Goal: Task Accomplishment & Management: Complete application form

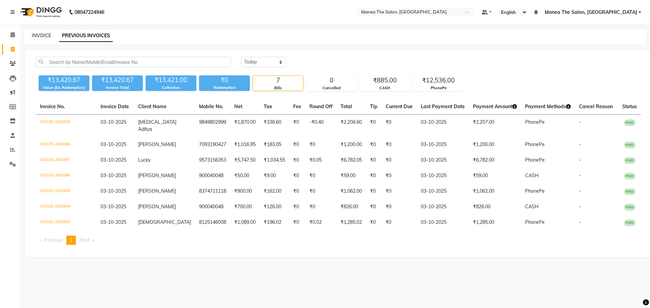
click at [40, 37] on link "INVOICE" at bounding box center [41, 35] width 19 height 6
select select "service"
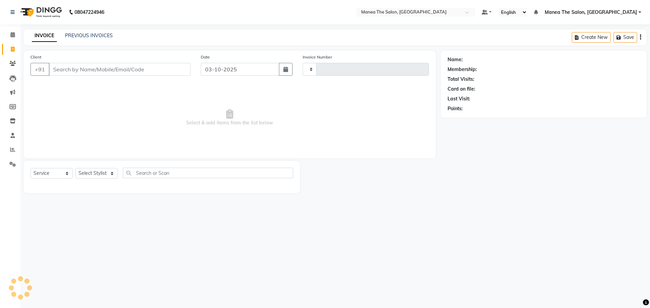
type input "1900"
select select "7820"
click at [105, 171] on select "Select Stylist" at bounding box center [96, 173] width 42 height 10
click at [75, 168] on select "Select Stylist [PERSON_NAME] [PERSON_NAME] Rubika [PERSON_NAME] [PERSON_NAME]" at bounding box center [96, 173] width 42 height 10
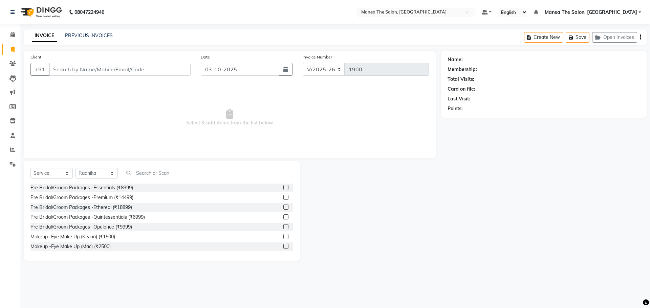
drag, startPoint x: 111, startPoint y: 167, endPoint x: 110, endPoint y: 173, distance: 6.2
click at [110, 172] on div "Select Service Product Membership Package Voucher Prepaid Gift Card Select Styl…" at bounding box center [162, 211] width 276 height 100
click at [110, 174] on select "Select Stylist [PERSON_NAME] [PERSON_NAME] Rubika [PERSON_NAME] [PERSON_NAME]" at bounding box center [96, 173] width 42 height 10
select select "89024"
click at [75, 168] on select "Select Stylist [PERSON_NAME] [PERSON_NAME] Rubika [PERSON_NAME] [PERSON_NAME]" at bounding box center [96, 173] width 42 height 10
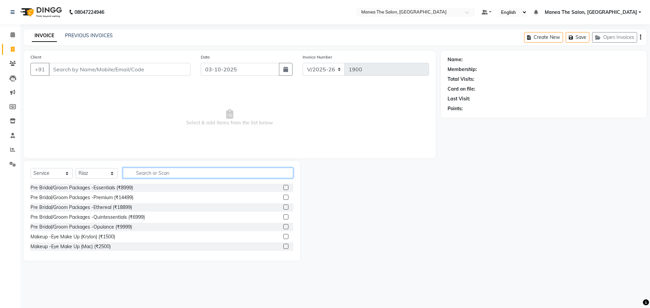
click at [130, 171] on input "text" at bounding box center [208, 173] width 170 height 10
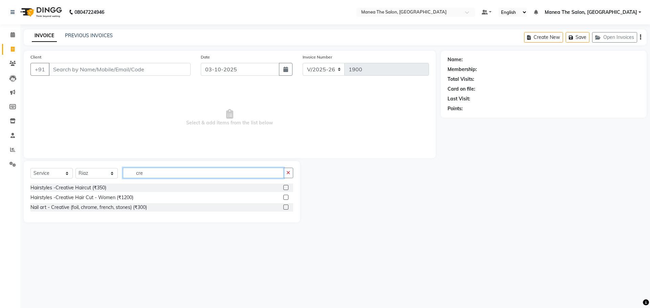
type input "cre"
click at [109, 181] on div "Select Service Product Membership Package Voucher Prepaid Gift Card Select Styl…" at bounding box center [161, 176] width 263 height 16
click at [96, 196] on div "Hairstyles -Creative Haircut (₹350) Hairstyles -Creative Hair Cut - Women (₹120…" at bounding box center [161, 198] width 263 height 29
click at [98, 185] on div "Hairstyles -Creative Haircut (₹350)" at bounding box center [68, 187] width 76 height 7
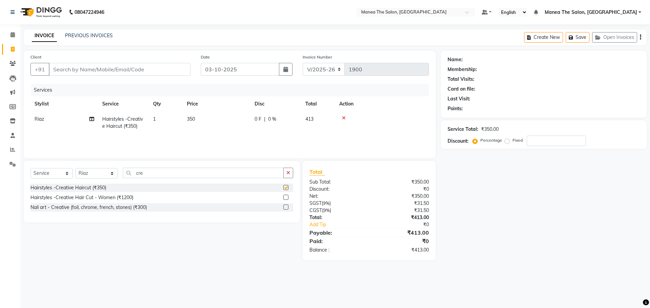
checkbox input "false"
drag, startPoint x: 147, startPoint y: 175, endPoint x: 128, endPoint y: 175, distance: 19.3
click at [128, 175] on input "cre" at bounding box center [203, 173] width 161 height 10
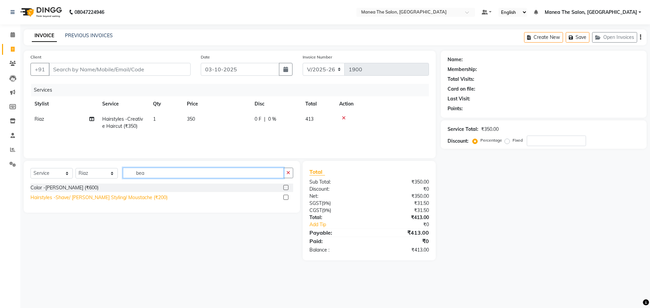
type input "bea"
click at [124, 198] on div "Hairstyles -Shave/ [PERSON_NAME] Styling/ Moustache (₹200)" at bounding box center [98, 197] width 137 height 7
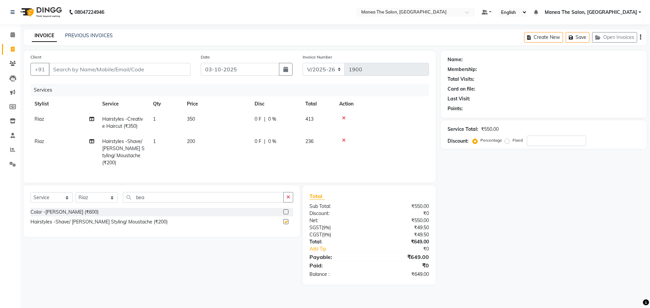
checkbox input "false"
click at [127, 69] on input "Client" at bounding box center [120, 69] width 142 height 13
click at [188, 23] on nav "08047224946 Select Location × Manea The Salon, Alkapur Default Panel My Panel E…" at bounding box center [325, 12] width 650 height 24
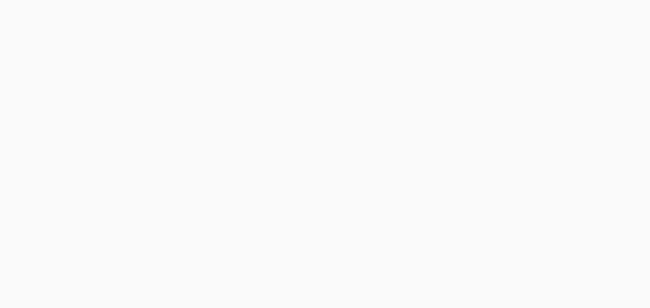
select select "7820"
select select "service"
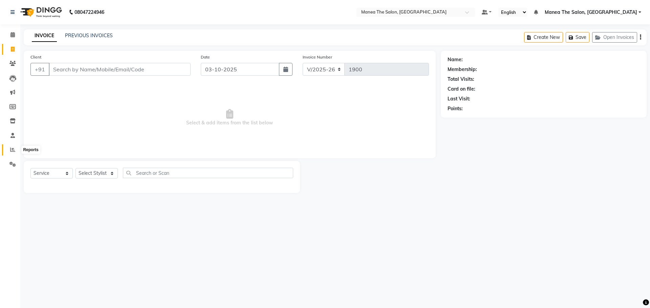
click at [12, 152] on icon at bounding box center [12, 149] width 5 height 5
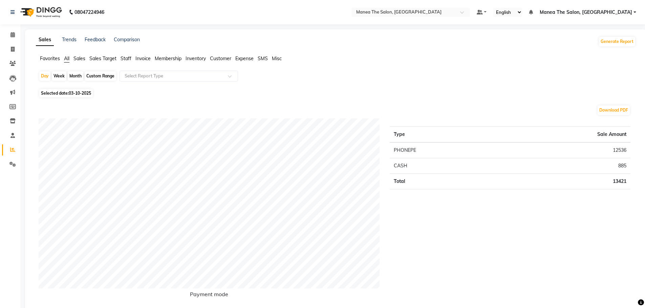
click at [100, 74] on div "Custom Range" at bounding box center [100, 75] width 31 height 9
select select "10"
select select "2025"
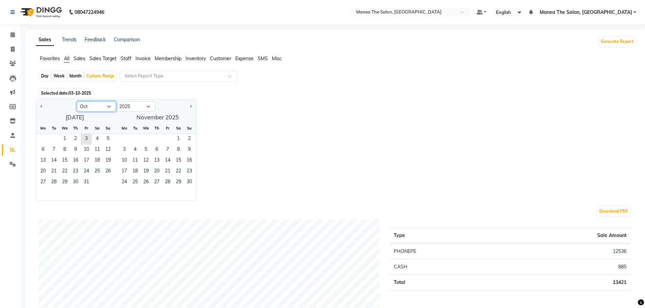
click at [109, 104] on select "Jan Feb Mar Apr May Jun Jul Aug Sep Oct Nov Dec" at bounding box center [96, 107] width 39 height 10
select select "9"
click at [77, 102] on select "Jan Feb Mar Apr May Jun Jul Aug Sep Oct Nov Dec" at bounding box center [96, 107] width 39 height 10
click at [40, 140] on span "1" at bounding box center [43, 139] width 11 height 11
click at [59, 178] on span "30" at bounding box center [53, 182] width 11 height 11
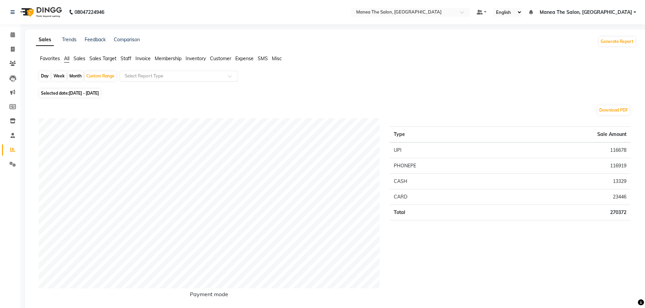
click at [168, 71] on div "Select Report Type" at bounding box center [178, 76] width 118 height 11
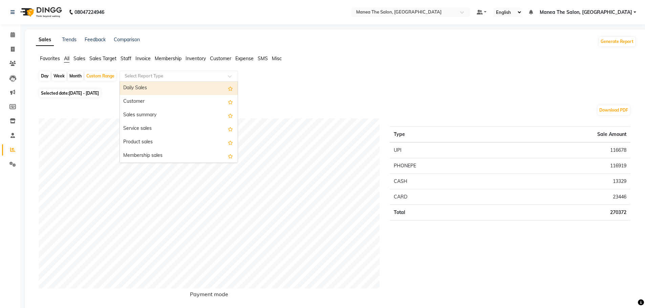
click at [133, 75] on input "text" at bounding box center [171, 76] width 97 height 7
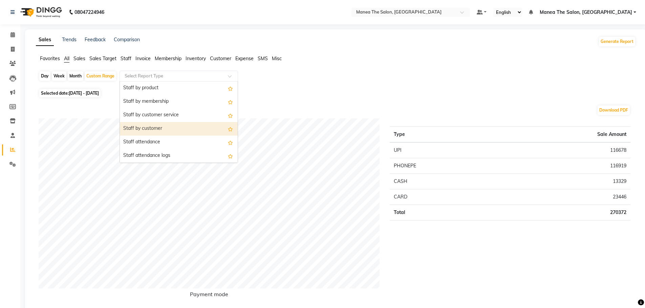
scroll to position [237, 0]
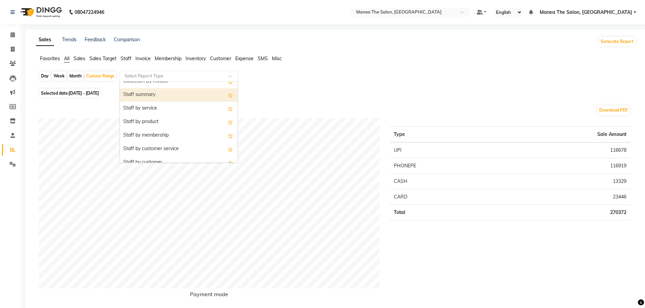
click at [141, 91] on div "Staff summary" at bounding box center [179, 95] width 118 height 14
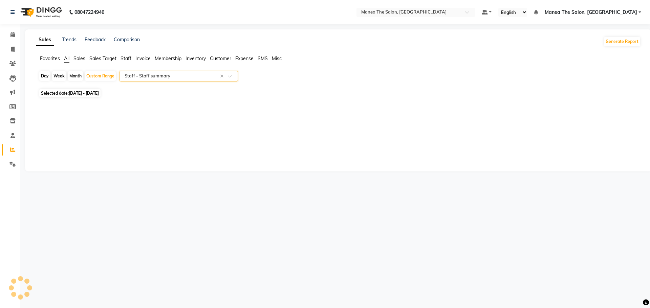
select select "full_report"
select select "csv"
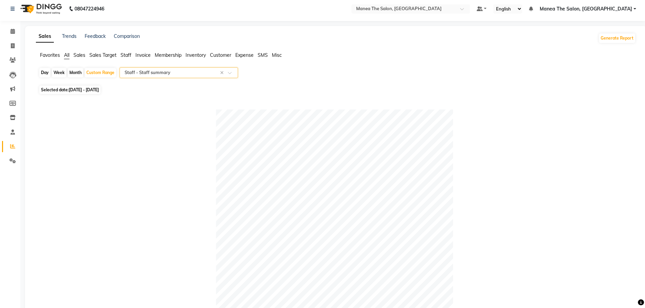
scroll to position [0, 0]
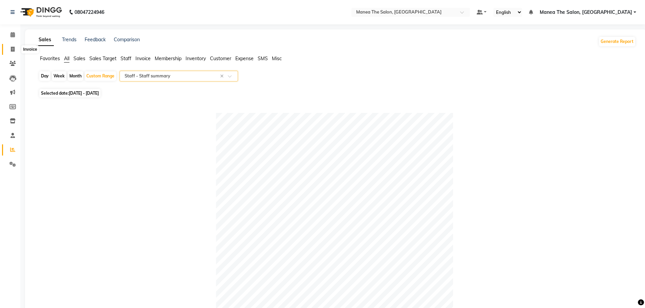
click at [11, 49] on icon at bounding box center [13, 49] width 4 height 5
select select "service"
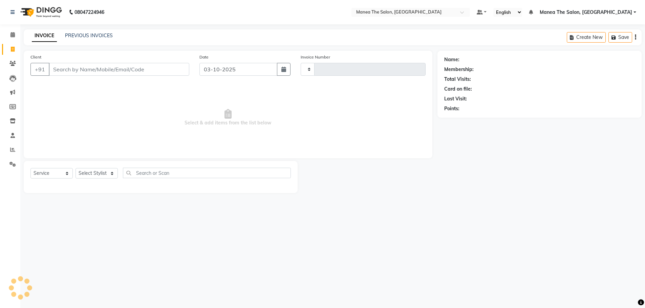
type input "1900"
select select "7820"
click at [8, 36] on span at bounding box center [13, 35] width 12 height 8
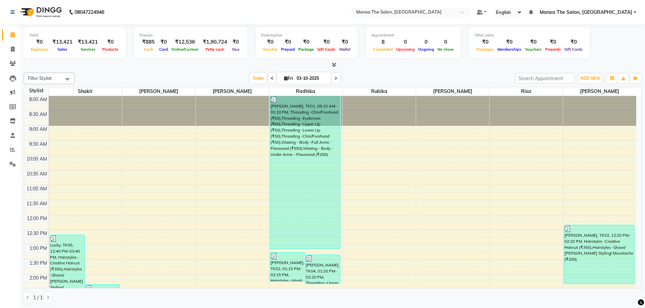
click at [336, 66] on icon at bounding box center [334, 64] width 4 height 5
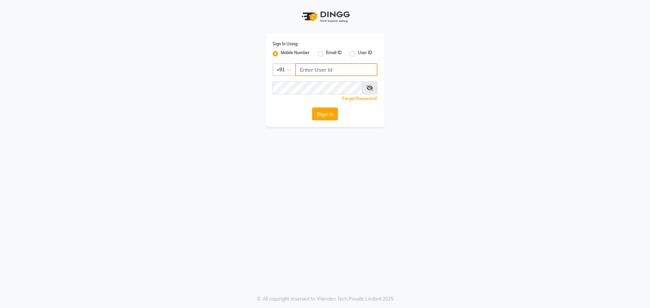
type input "9966345948"
click at [320, 114] on button "Sign In" at bounding box center [325, 114] width 26 height 13
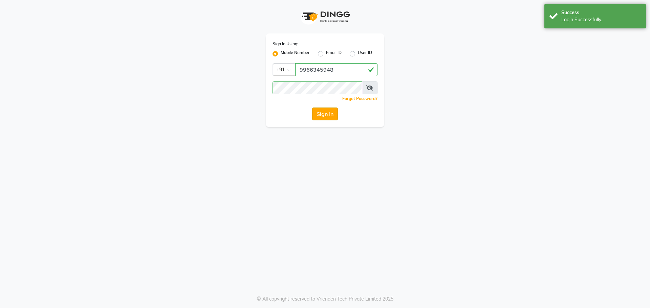
select select "7820"
select select "service"
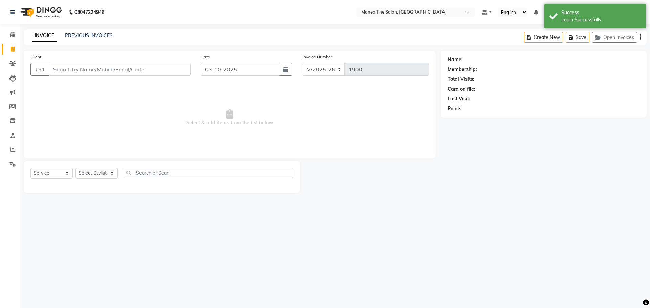
click at [107, 32] on div "INVOICE PREVIOUS INVOICES Create New Save Open Invoices" at bounding box center [335, 37] width 623 height 16
click at [104, 41] on div "INVOICE PREVIOUS INVOICES Create New Save Open Invoices" at bounding box center [335, 37] width 623 height 16
click at [107, 37] on link "PREVIOUS INVOICES" at bounding box center [89, 35] width 48 height 6
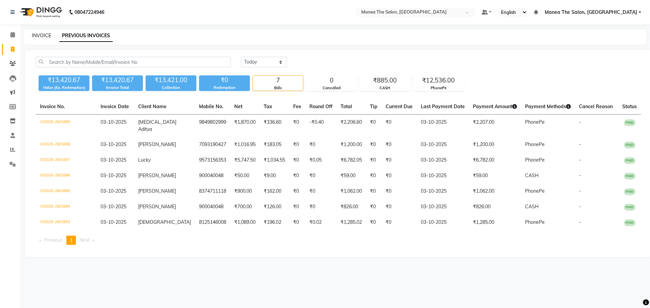
click at [46, 35] on link "INVOICE" at bounding box center [41, 35] width 19 height 6
select select "service"
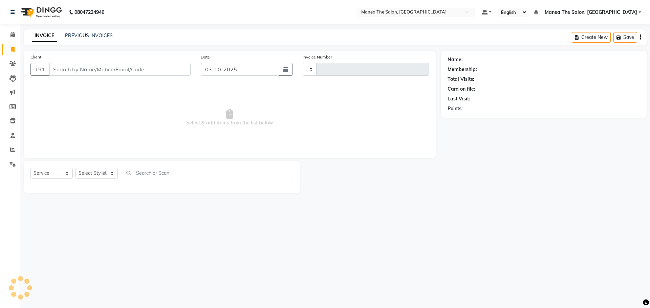
type input "1900"
select select "7820"
click at [81, 170] on select "Select Stylist [PERSON_NAME] [PERSON_NAME] Rubika [PERSON_NAME] [PERSON_NAME]" at bounding box center [96, 173] width 42 height 10
select select "89024"
click at [75, 168] on select "Select Stylist [PERSON_NAME] [PERSON_NAME] Rubika [PERSON_NAME] [PERSON_NAME]" at bounding box center [96, 173] width 42 height 10
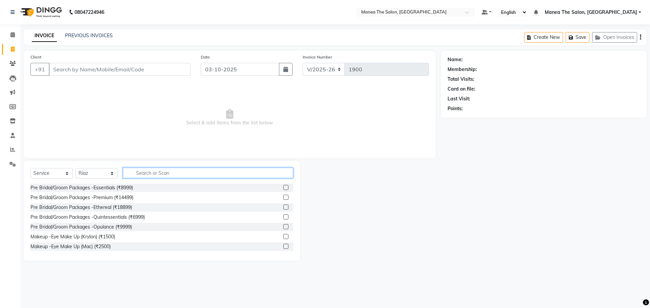
click at [139, 176] on input "text" at bounding box center [208, 173] width 170 height 10
type input "r"
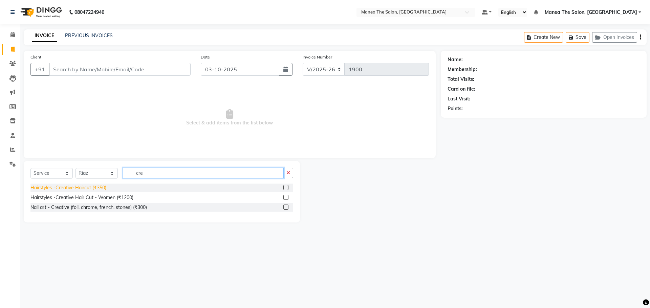
type input "cre"
drag, startPoint x: 103, startPoint y: 190, endPoint x: 109, endPoint y: 184, distance: 8.6
click at [102, 189] on div "Hairstyles -Creative Haircut (₹350)" at bounding box center [68, 187] width 76 height 7
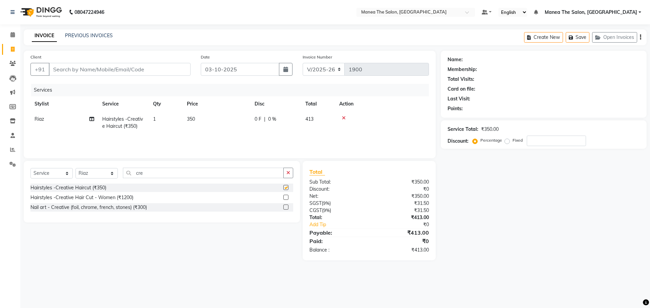
checkbox input "false"
drag, startPoint x: 153, startPoint y: 174, endPoint x: 128, endPoint y: 176, distance: 24.7
click at [128, 176] on input "cre" at bounding box center [203, 173] width 161 height 10
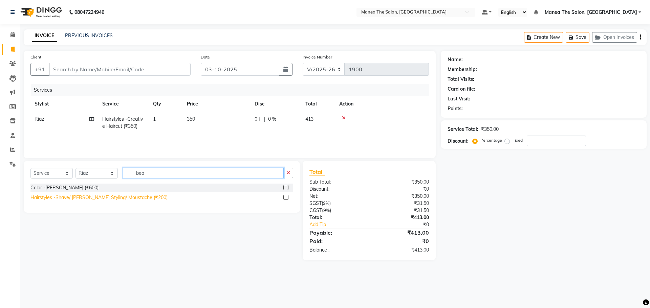
type input "bea"
click at [121, 196] on div "Hairstyles -Shave/ [PERSON_NAME] Styling/ Moustache (₹200)" at bounding box center [98, 197] width 137 height 7
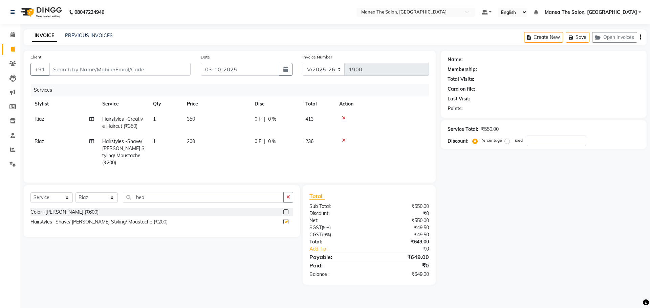
checkbox input "false"
click at [125, 66] on input "Client" at bounding box center [120, 69] width 142 height 13
click at [344, 137] on td at bounding box center [382, 152] width 94 height 37
click at [345, 140] on icon at bounding box center [344, 140] width 4 height 5
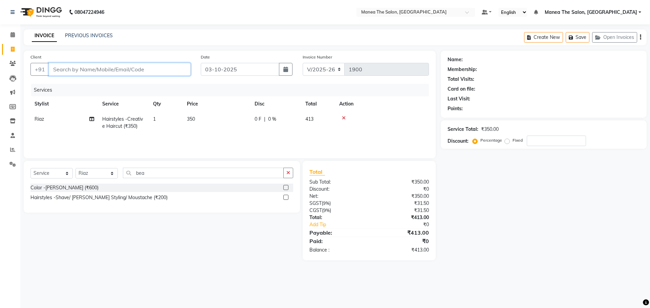
click at [179, 71] on input "Client" at bounding box center [120, 69] width 142 height 13
type input "m"
type input "0"
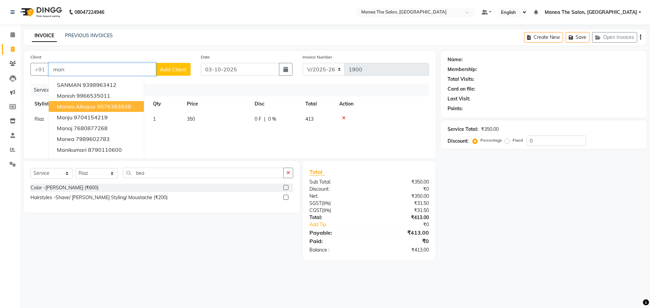
click at [124, 110] on ngb-highlight "9576383838" at bounding box center [114, 106] width 34 height 7
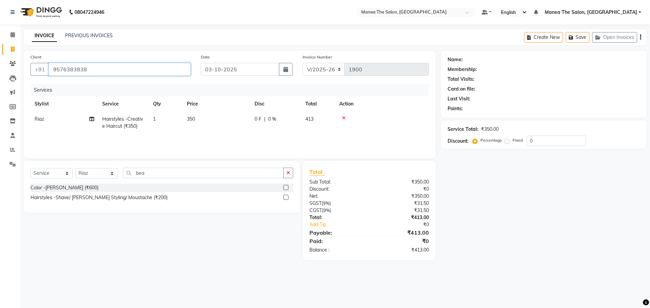
type input "9576383838"
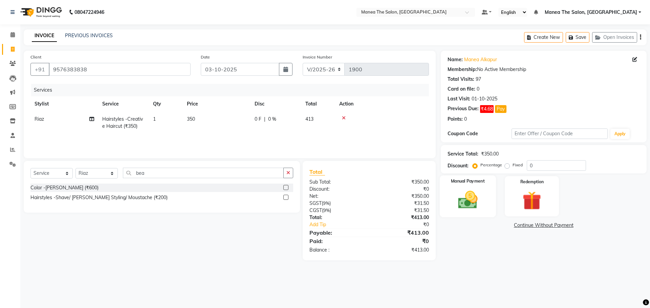
click at [460, 196] on img at bounding box center [467, 200] width 31 height 22
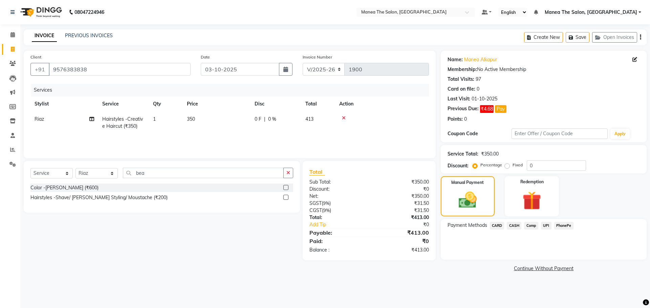
click at [561, 225] on span "PhonePe" at bounding box center [563, 226] width 19 height 8
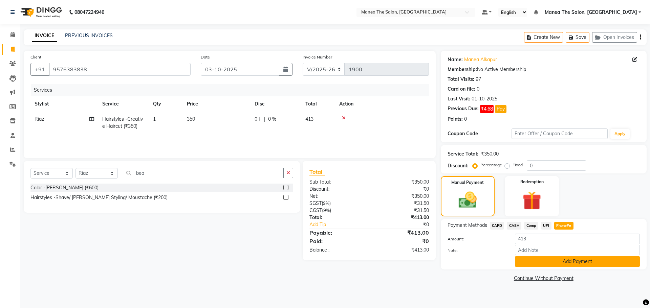
click at [595, 268] on div "Payment Methods CARD CASH Comp UPI PhonePe Amount: 413 Note: Add Payment" at bounding box center [544, 244] width 206 height 50
click at [594, 264] on button "Add Payment" at bounding box center [577, 261] width 125 height 10
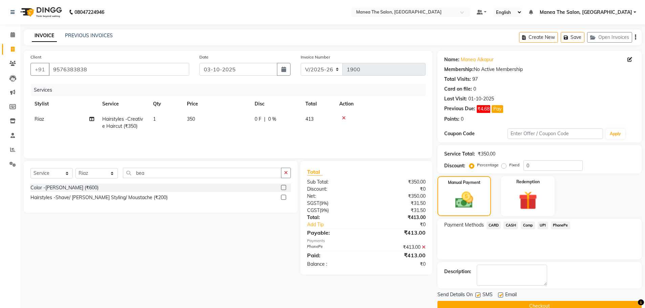
click at [498, 297] on label at bounding box center [500, 295] width 5 height 5
click at [498, 297] on input "checkbox" at bounding box center [500, 295] width 4 height 4
checkbox input "false"
click at [498, 302] on button "Checkout" at bounding box center [539, 306] width 204 height 10
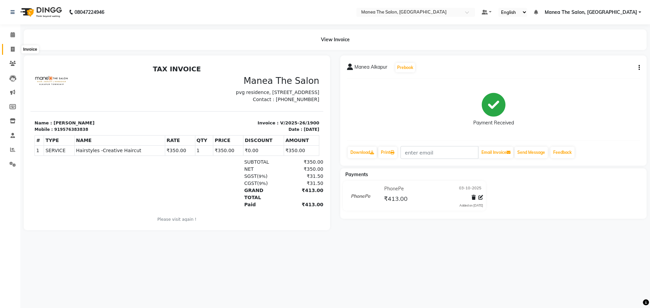
click at [8, 46] on span at bounding box center [13, 50] width 12 height 8
select select "7820"
select select "service"
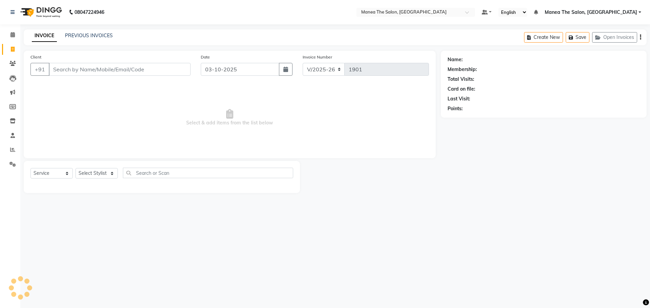
click at [89, 41] on div "INVOICE PREVIOUS INVOICES Create New Save Open Invoices" at bounding box center [335, 37] width 623 height 16
click at [93, 33] on link "PREVIOUS INVOICES" at bounding box center [89, 35] width 48 height 6
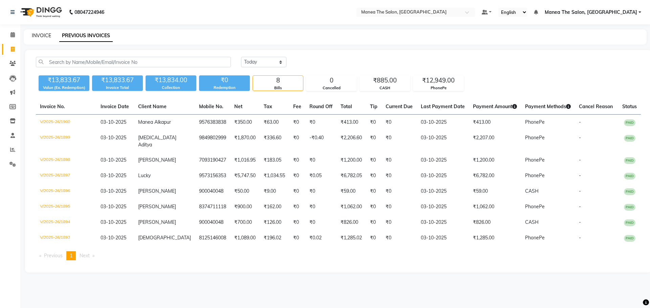
click at [48, 34] on link "INVOICE" at bounding box center [41, 35] width 19 height 6
select select "7820"
select select "service"
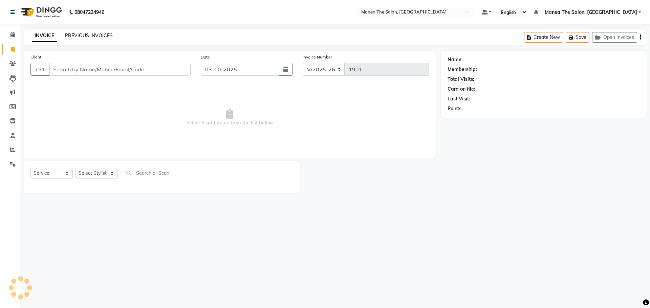
click at [91, 32] on link "PREVIOUS INVOICES" at bounding box center [89, 35] width 48 height 6
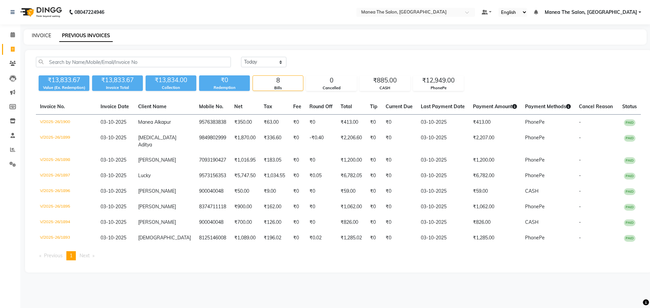
click at [45, 35] on link "INVOICE" at bounding box center [41, 35] width 19 height 6
select select "7820"
select select "service"
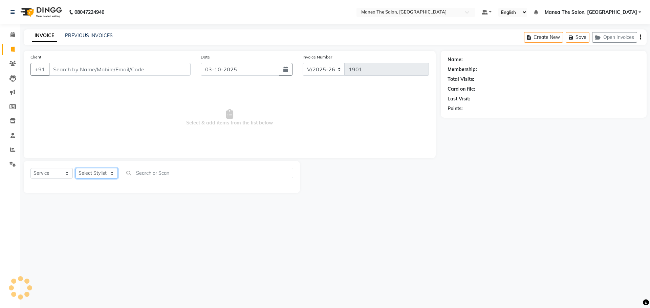
click at [104, 174] on select "Select Stylist" at bounding box center [96, 173] width 42 height 10
click at [92, 174] on select "Select Stylist" at bounding box center [96, 173] width 42 height 10
click at [99, 177] on select "Select Stylist [PERSON_NAME] [PERSON_NAME] Rubika [PERSON_NAME] [PERSON_NAME]" at bounding box center [96, 173] width 42 height 10
click at [224, 286] on div "08047224946 Select Location × Manea The Salon, Alkapur Default Panel My Panel E…" at bounding box center [325, 154] width 650 height 308
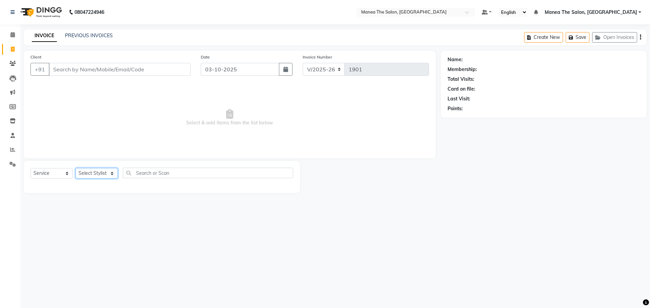
click at [96, 179] on select "Select Stylist [PERSON_NAME] [PERSON_NAME] Rubika [PERSON_NAME] [PERSON_NAME]" at bounding box center [96, 173] width 42 height 10
select select "74219"
click at [75, 168] on select "Select Stylist [PERSON_NAME] [PERSON_NAME] Rubika [PERSON_NAME] [PERSON_NAME]" at bounding box center [96, 173] width 42 height 10
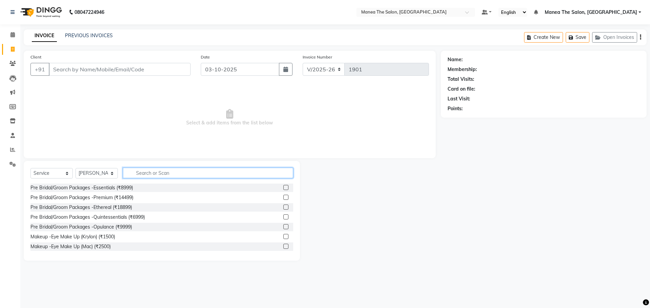
click at [140, 173] on input "text" at bounding box center [208, 173] width 170 height 10
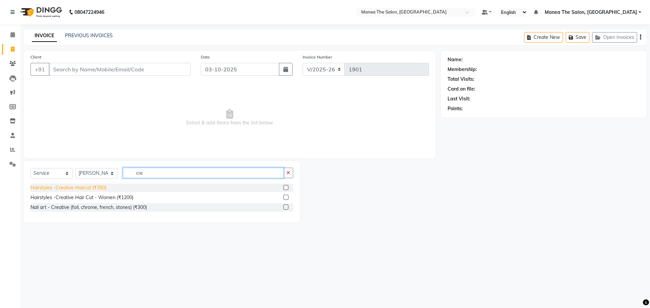
type input "cre"
click at [82, 185] on div "Hairstyles -Creative Haircut (₹350)" at bounding box center [68, 187] width 76 height 7
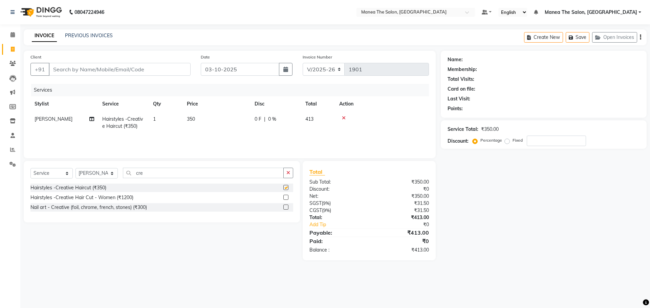
checkbox input "false"
click at [119, 70] on input "Client" at bounding box center [120, 69] width 142 height 13
click at [134, 67] on input "Client" at bounding box center [120, 69] width 142 height 13
type input "v"
type input "0"
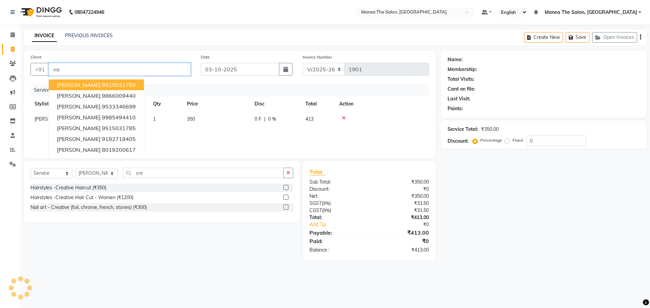
type input "v"
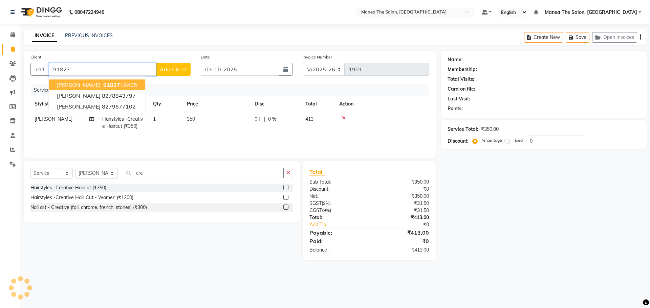
click at [103, 86] on span "91827" at bounding box center [111, 85] width 17 height 7
type input "9182718405"
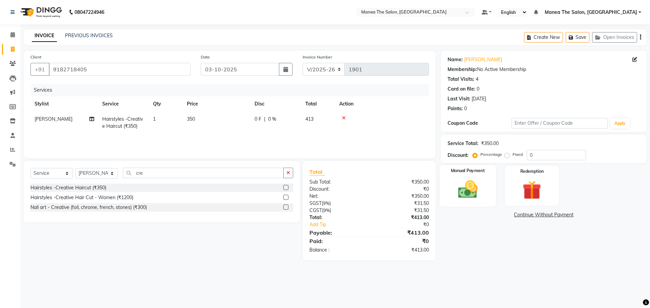
click at [479, 201] on div "Manual Payment" at bounding box center [467, 186] width 56 height 42
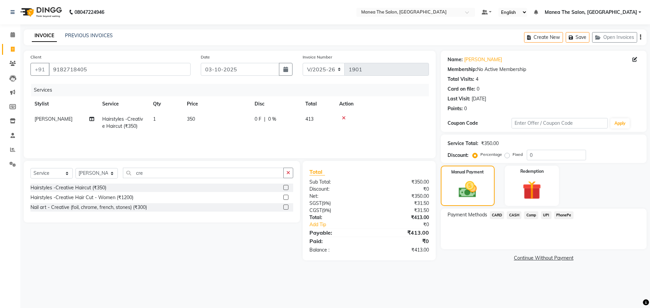
click at [559, 213] on span "PhonePe" at bounding box center [563, 215] width 19 height 8
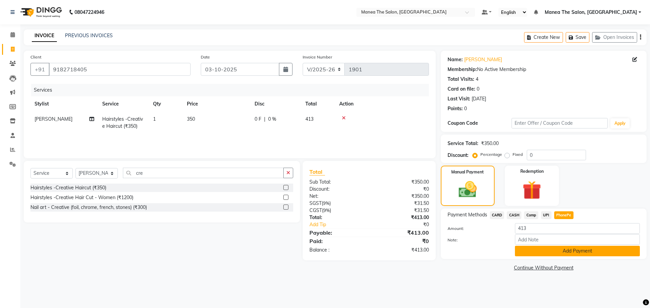
click at [565, 252] on button "Add Payment" at bounding box center [577, 251] width 125 height 10
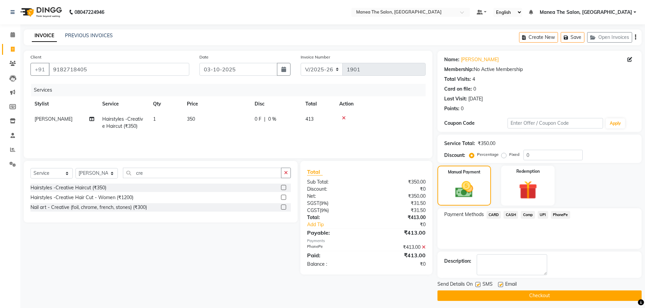
click at [498, 284] on label at bounding box center [500, 284] width 5 height 5
click at [498, 284] on input "checkbox" at bounding box center [500, 285] width 4 height 4
checkbox input "false"
click at [483, 295] on button "Checkout" at bounding box center [539, 296] width 204 height 10
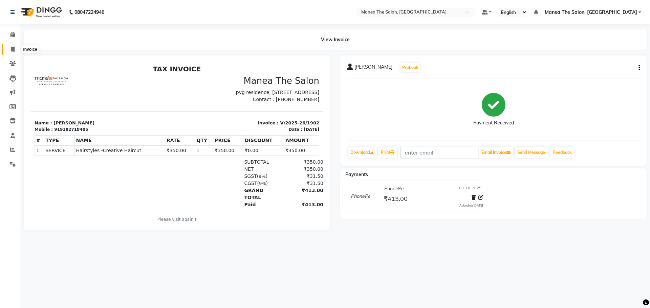
drag, startPoint x: 13, startPoint y: 50, endPoint x: 16, endPoint y: 49, distance: 3.5
click at [13, 50] on icon at bounding box center [13, 49] width 4 height 5
select select "service"
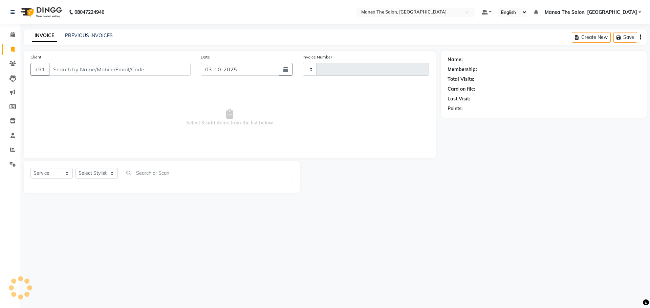
type input "1903"
select select "7820"
click at [80, 34] on link "PREVIOUS INVOICES" at bounding box center [89, 35] width 48 height 6
select select "7820"
select select "service"
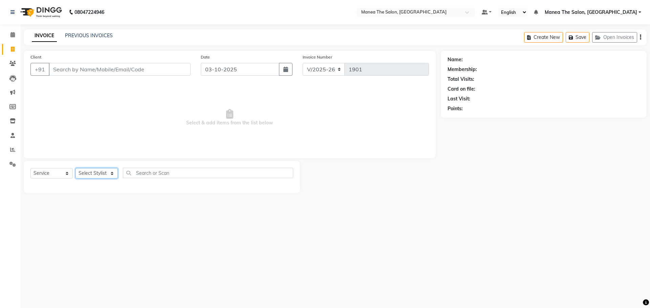
click at [111, 175] on select "Select Stylist [PERSON_NAME] [PERSON_NAME] Rubika [PERSON_NAME] [PERSON_NAME]" at bounding box center [96, 173] width 42 height 10
select select "88885"
click at [75, 168] on select "Select Stylist [PERSON_NAME] [PERSON_NAME] Rubika [PERSON_NAME] [PERSON_NAME]" at bounding box center [96, 173] width 42 height 10
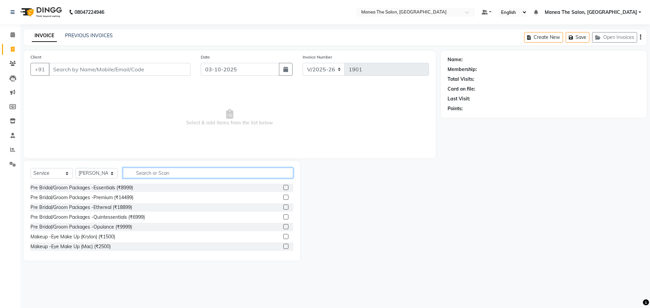
click at [186, 174] on input "text" at bounding box center [208, 173] width 170 height 10
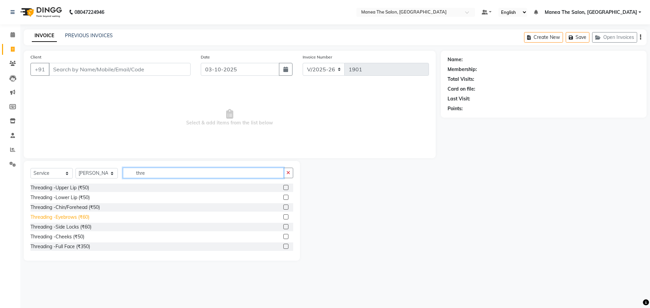
type input "thre"
click at [89, 217] on div "Threading -Eyebrows (₹60)" at bounding box center [59, 217] width 59 height 7
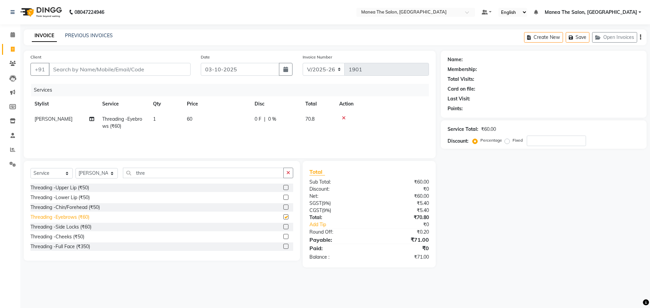
checkbox input "false"
click at [85, 207] on div "Threading -Chin/Forehead (₹50)" at bounding box center [64, 207] width 69 height 7
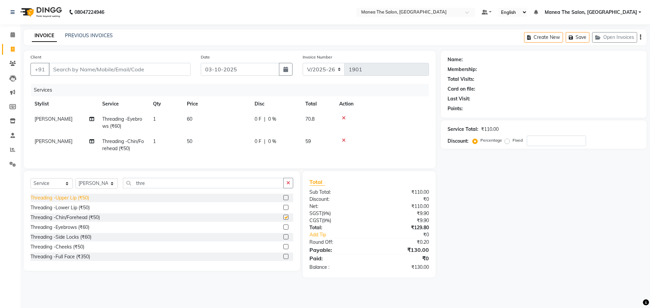
checkbox input "false"
click at [85, 201] on div "Threading -Upper Lip (₹50)" at bounding box center [59, 198] width 59 height 7
checkbox input "false"
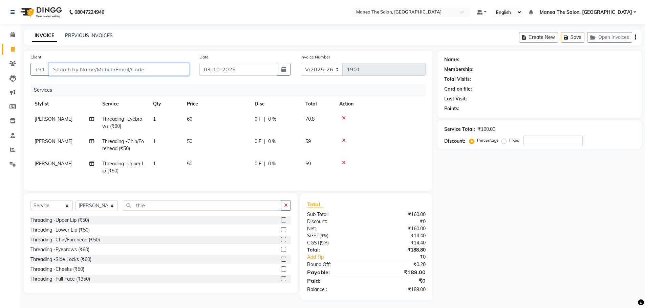
click at [115, 71] on input "Client" at bounding box center [119, 69] width 140 height 13
type input "7"
type input "0"
type input "7903554114"
click at [178, 70] on span "Add Client" at bounding box center [171, 69] width 27 height 7
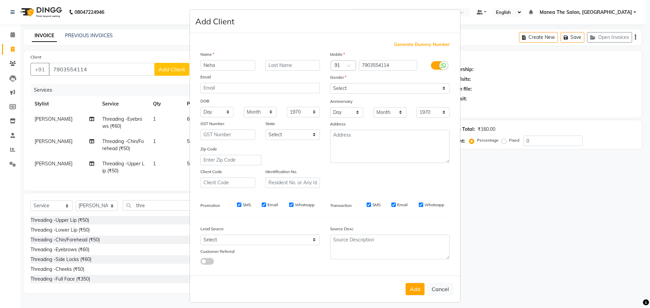
type input "Neha"
click at [395, 85] on select "Select [DEMOGRAPHIC_DATA] [DEMOGRAPHIC_DATA] Other Prefer Not To Say" at bounding box center [389, 88] width 119 height 10
select select "[DEMOGRAPHIC_DATA]"
click at [330, 83] on select "Select [DEMOGRAPHIC_DATA] [DEMOGRAPHIC_DATA] Other Prefer Not To Say" at bounding box center [389, 88] width 119 height 10
click at [419, 292] on button "Add" at bounding box center [414, 289] width 19 height 12
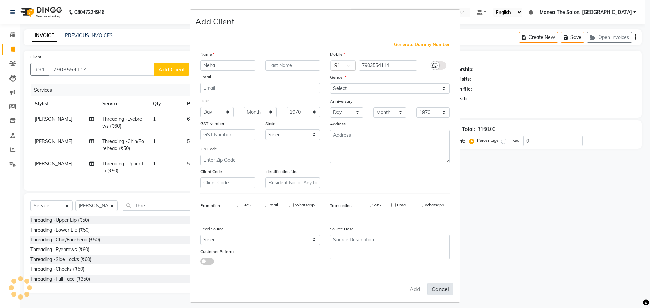
select select
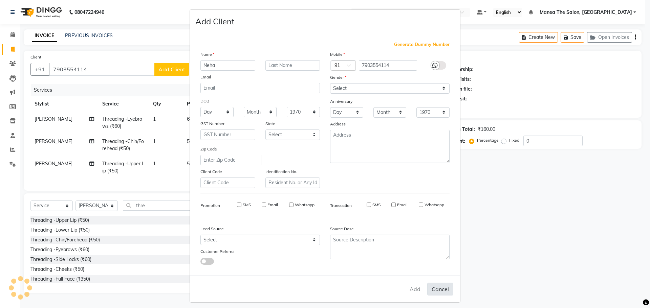
select select
checkbox input "false"
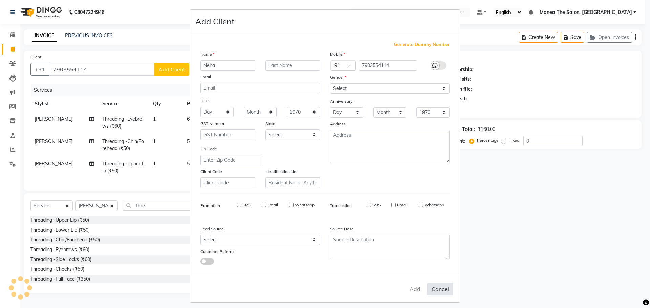
checkbox input "false"
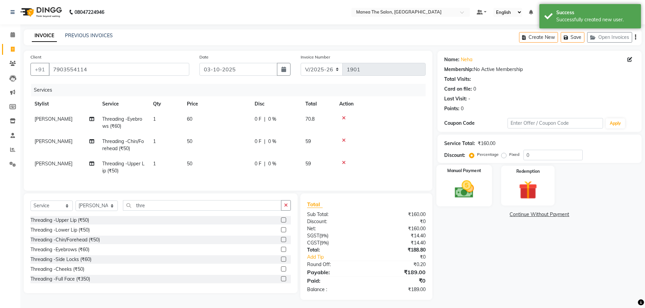
drag, startPoint x: 468, startPoint y: 188, endPoint x: 506, endPoint y: 197, distance: 39.3
click at [467, 188] on img at bounding box center [463, 189] width 31 height 22
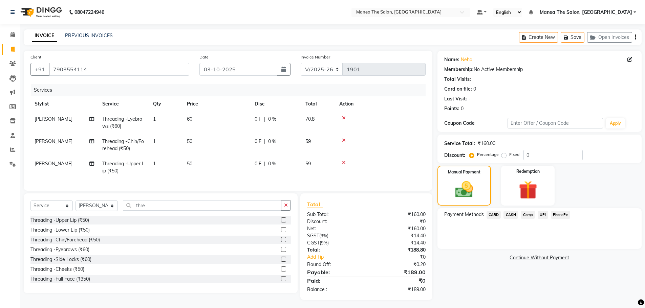
click at [557, 212] on span "PhonePe" at bounding box center [559, 215] width 19 height 8
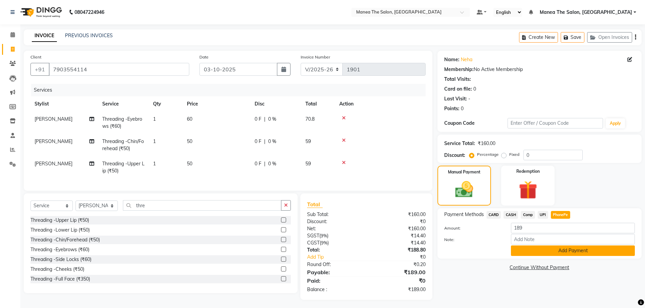
click at [556, 251] on button "Add Payment" at bounding box center [573, 251] width 124 height 10
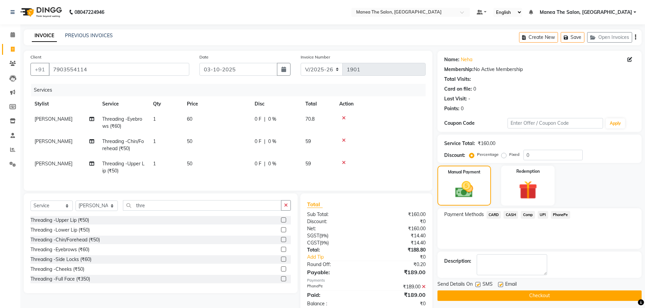
click at [499, 283] on label at bounding box center [500, 284] width 5 height 5
click at [499, 283] on input "checkbox" at bounding box center [500, 285] width 4 height 4
checkbox input "false"
click at [477, 285] on label at bounding box center [477, 284] width 5 height 5
click at [477, 285] on input "checkbox" at bounding box center [477, 285] width 4 height 4
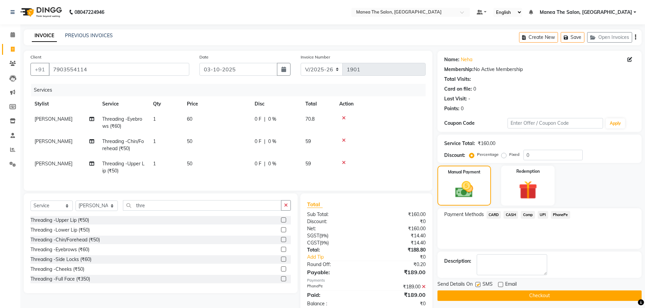
checkbox input "false"
click at [477, 292] on button "Checkout" at bounding box center [539, 296] width 204 height 10
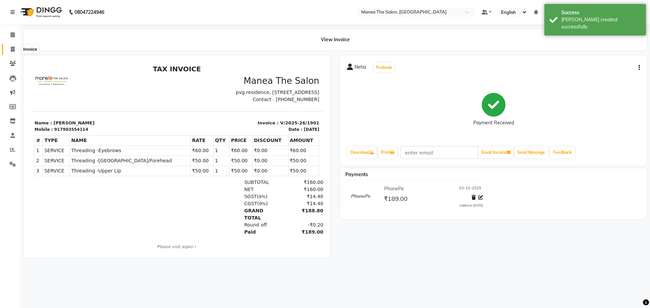
click at [18, 48] on span at bounding box center [13, 50] width 12 height 8
select select "service"
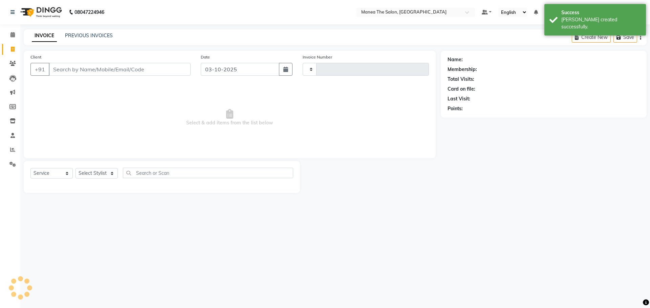
type input "1902"
select select "7820"
